Goal: Download file/media

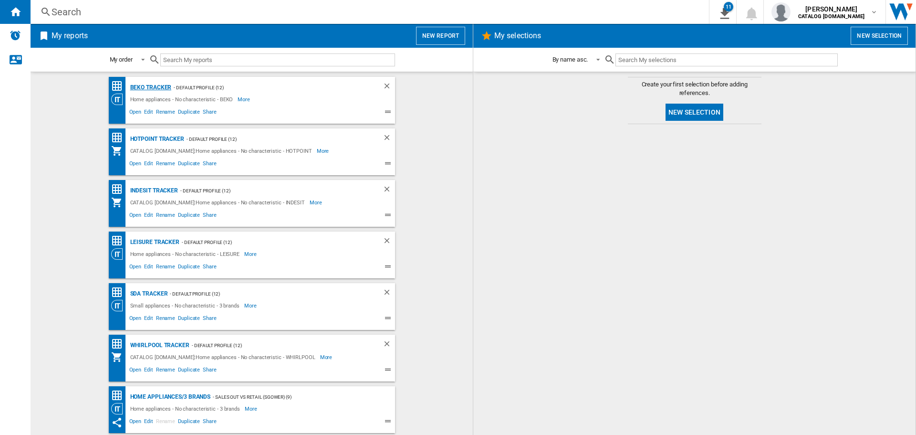
click at [154, 87] on div "BEKO Tracker" at bounding box center [150, 88] width 44 height 12
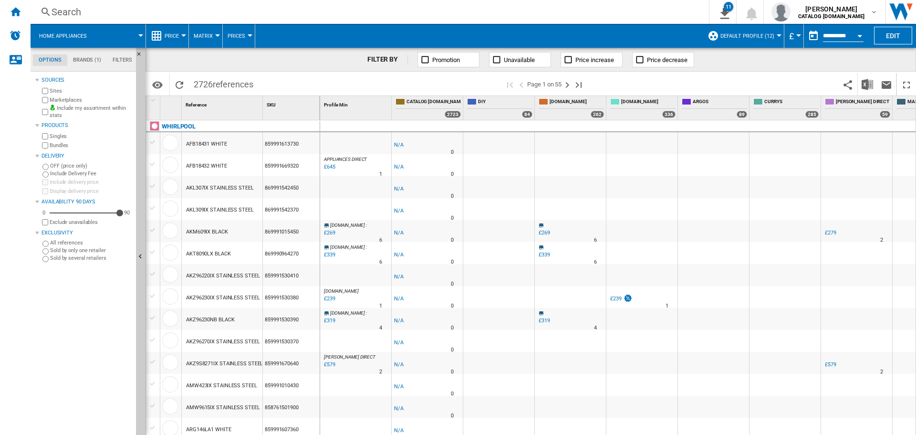
click at [860, 37] on div "Open calendar" at bounding box center [860, 36] width 5 height 2
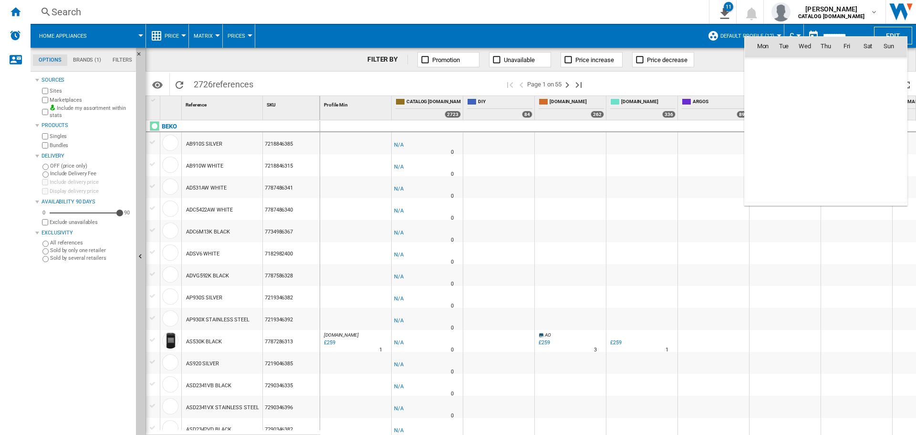
scroll to position [4553, 0]
click at [846, 89] on span "5" at bounding box center [847, 87] width 19 height 19
type input "**********"
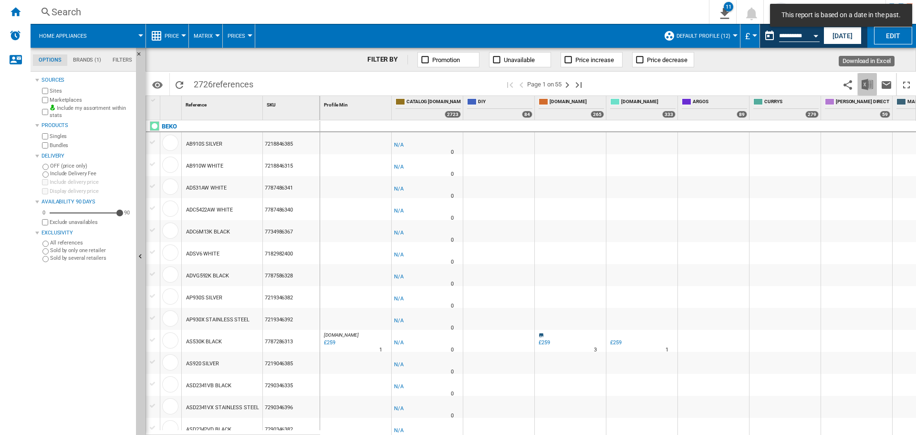
click at [861, 84] on button "Download in Excel" at bounding box center [867, 84] width 19 height 22
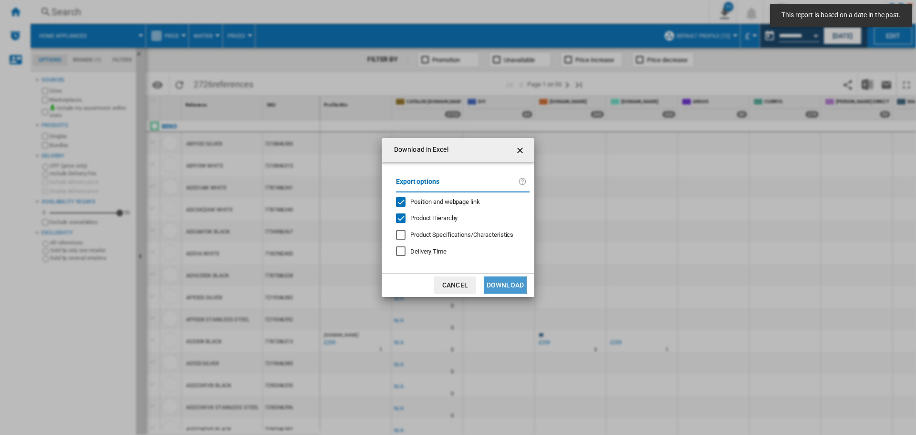
click at [517, 285] on button "Download" at bounding box center [505, 284] width 43 height 17
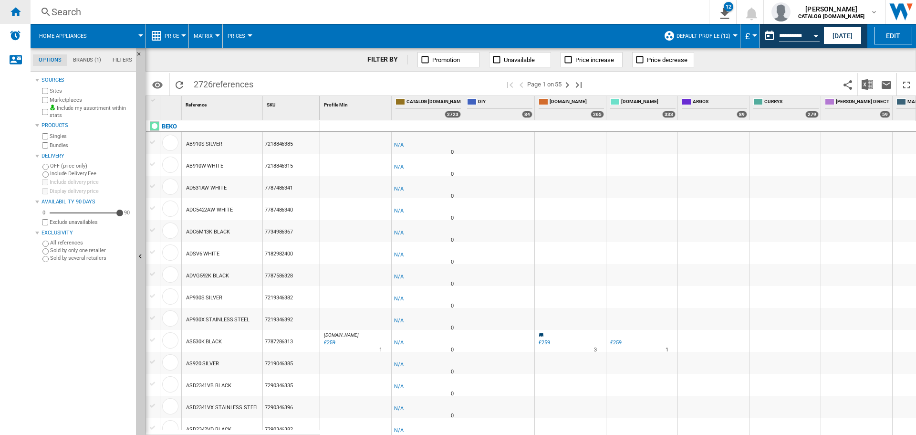
click at [19, 18] on div "Home" at bounding box center [15, 12] width 31 height 24
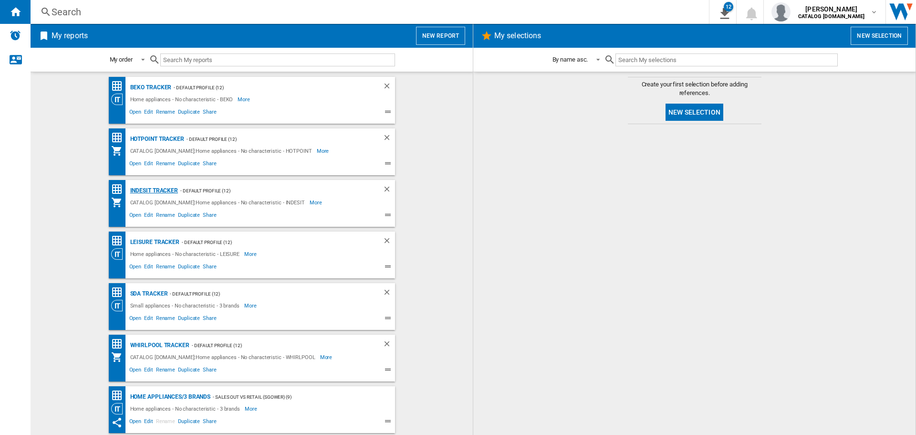
click at [149, 190] on div "Indesit Tracker" at bounding box center [153, 191] width 51 height 12
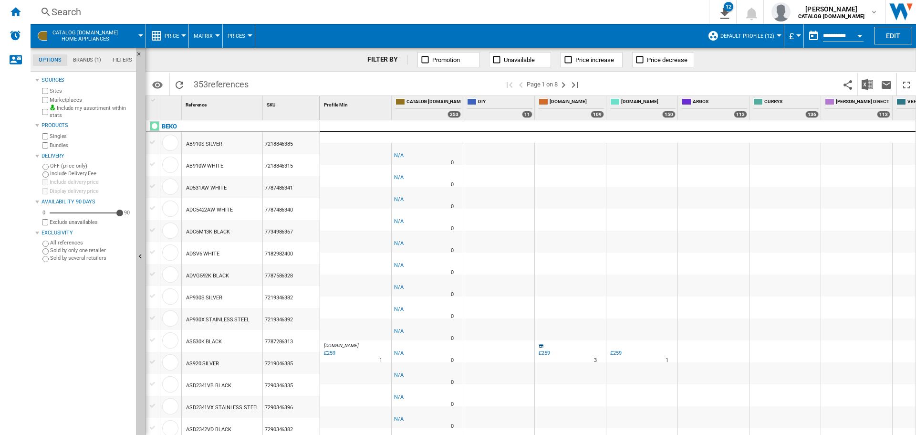
click at [862, 32] on button "Open calendar" at bounding box center [859, 34] width 17 height 17
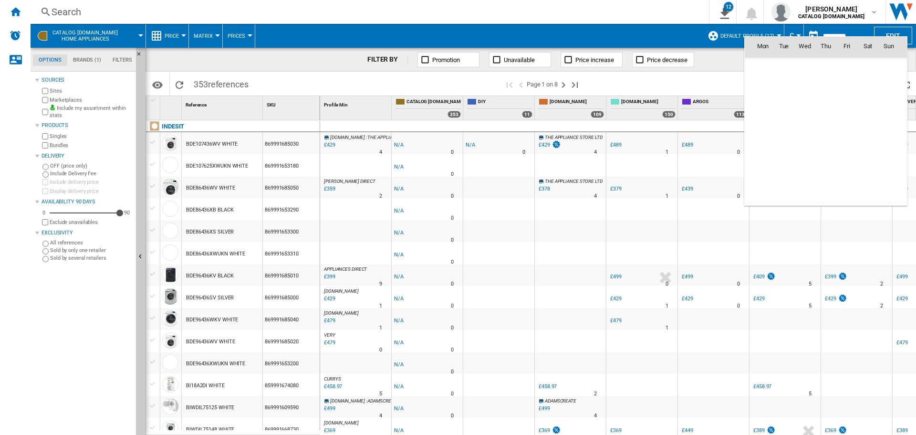
scroll to position [4553, 0]
click at [851, 89] on span "5" at bounding box center [847, 87] width 19 height 19
type input "**********"
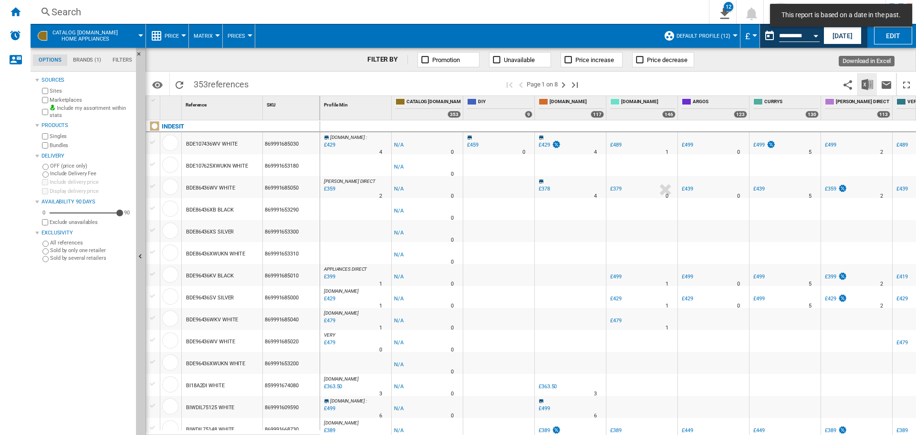
click at [871, 84] on img "Download in Excel" at bounding box center [867, 84] width 11 height 11
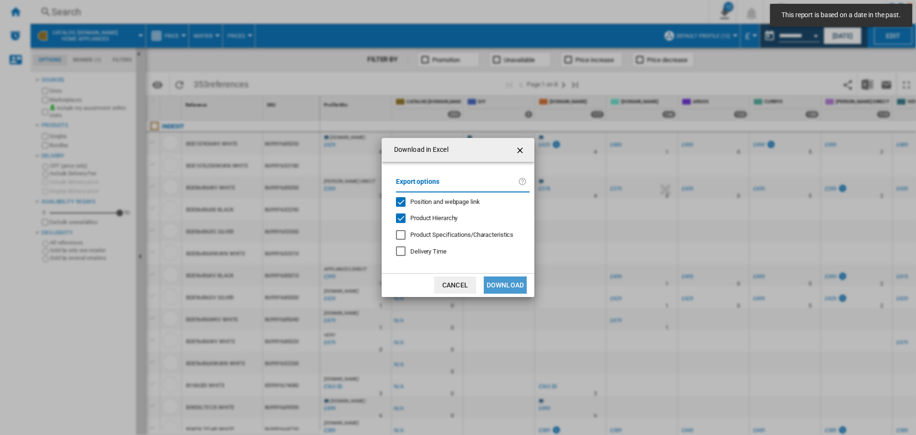
click at [522, 286] on button "Download" at bounding box center [505, 284] width 43 height 17
